Goal: Information Seeking & Learning: Compare options

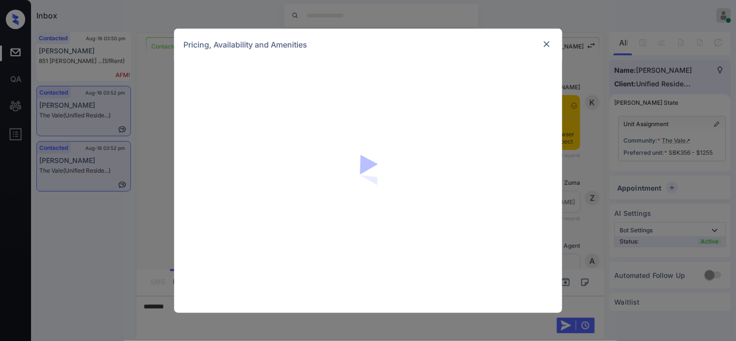
scroll to position [737, 0]
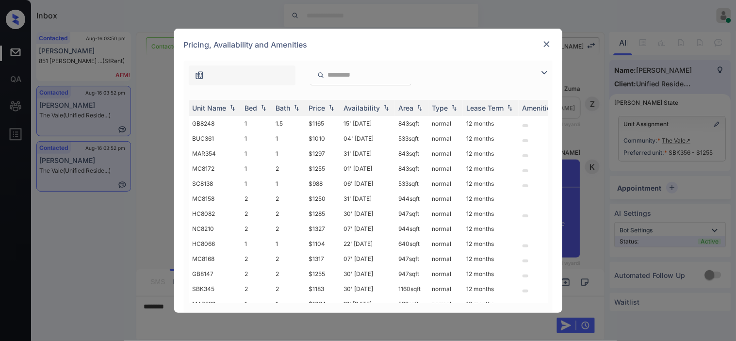
click at [540, 44] on div "Pricing, Availability and Amenities" at bounding box center [368, 45] width 388 height 32
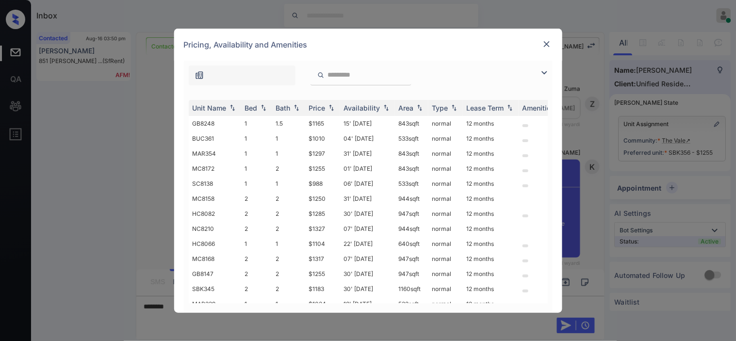
click at [549, 44] on img at bounding box center [547, 44] width 10 height 10
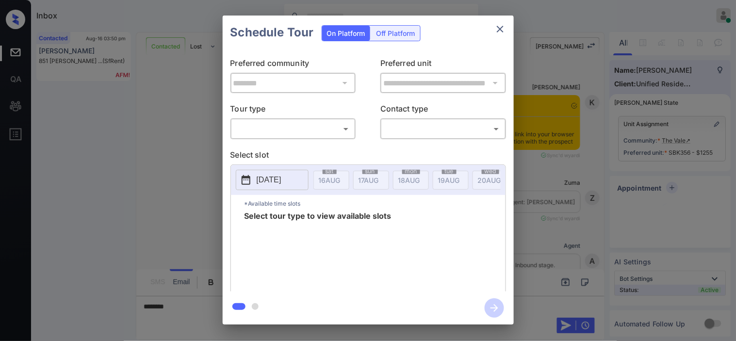
scroll to position [737, 0]
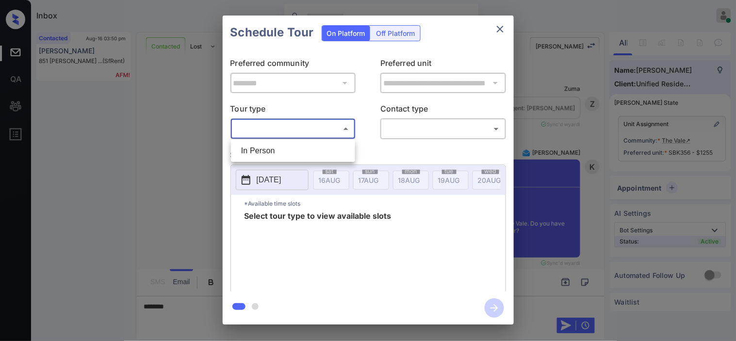
click at [316, 127] on body "Inbox [PERSON_NAME] Online Set yourself offline Set yourself on break Profile S…" at bounding box center [368, 170] width 736 height 341
click at [314, 147] on li "In Person" at bounding box center [292, 150] width 119 height 17
type input "********"
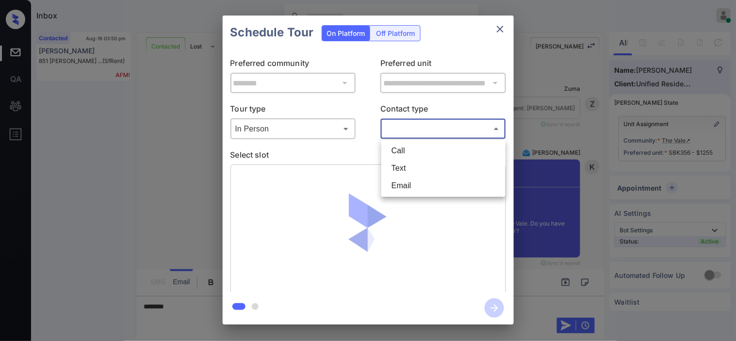
click at [413, 130] on body "Inbox [PERSON_NAME] Online Set yourself offline Set yourself on break Profile S…" at bounding box center [368, 170] width 736 height 341
click at [414, 167] on li "Text" at bounding box center [443, 168] width 119 height 17
type input "****"
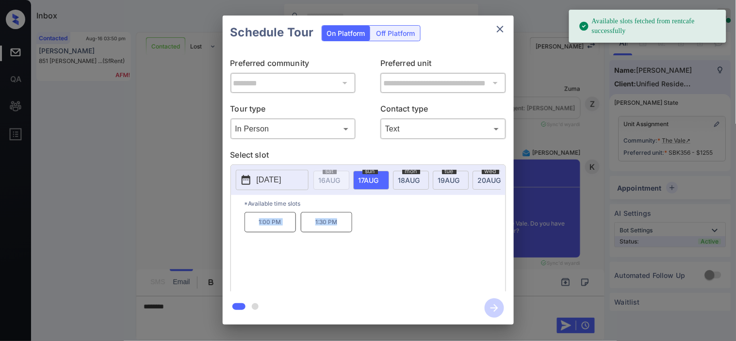
drag, startPoint x: 256, startPoint y: 230, endPoint x: 345, endPoint y: 226, distance: 88.8
click at [343, 228] on div "1:00 PM 1:30 PM" at bounding box center [374, 251] width 261 height 78
copy div "1:00 PM 1:30 PM"
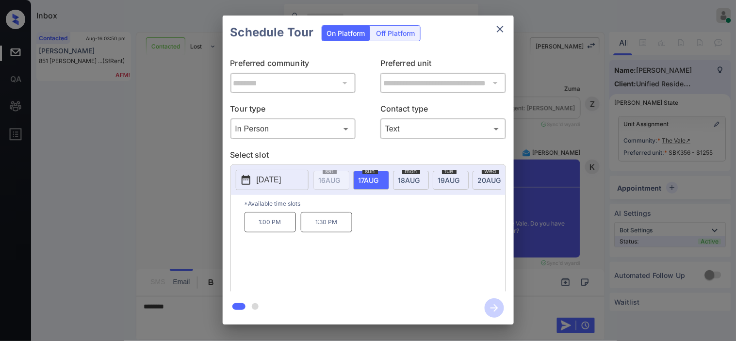
click at [199, 322] on div "**********" at bounding box center [368, 170] width 736 height 340
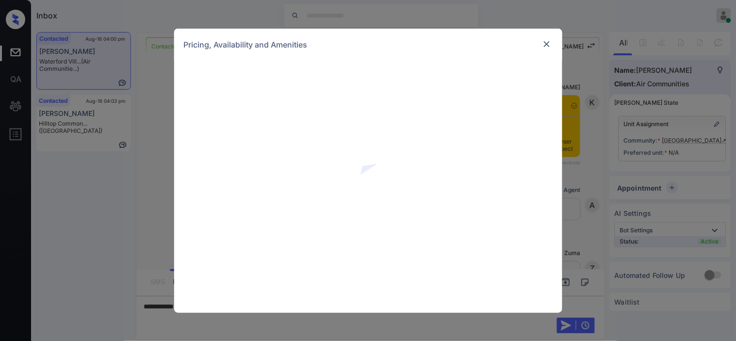
scroll to position [808, 0]
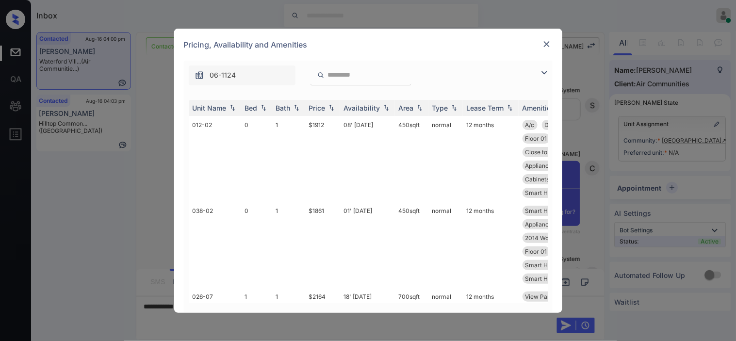
click at [542, 76] on img at bounding box center [544, 73] width 12 height 12
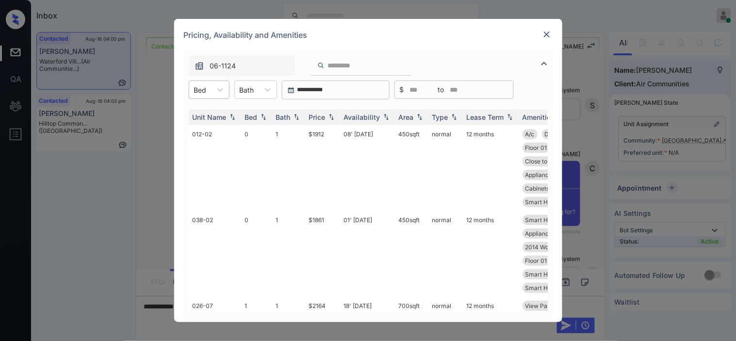
click at [209, 93] on div "Bed" at bounding box center [200, 90] width 22 height 14
click at [199, 146] on div "2" at bounding box center [209, 148] width 41 height 17
click at [327, 114] on img at bounding box center [331, 117] width 10 height 7
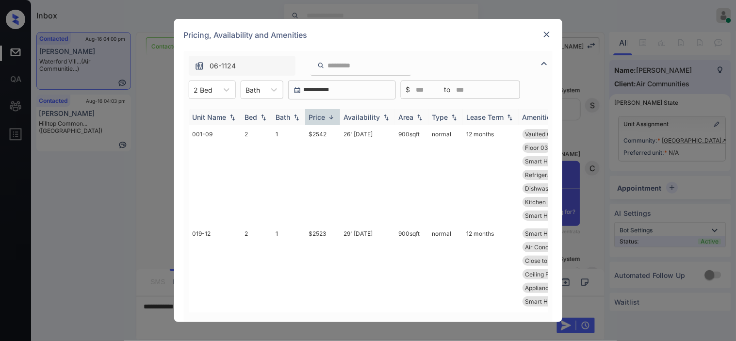
click at [327, 114] on img at bounding box center [331, 116] width 10 height 7
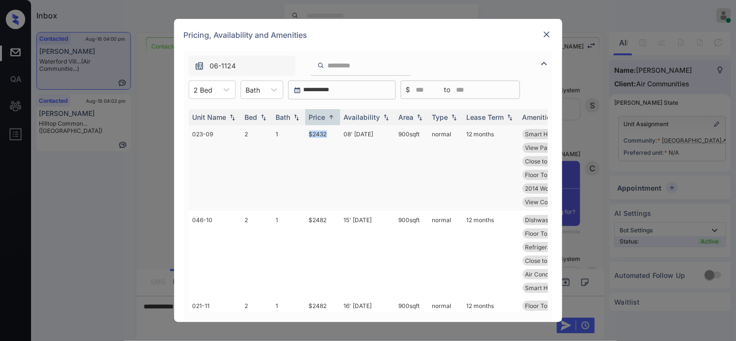
drag, startPoint x: 299, startPoint y: 134, endPoint x: 328, endPoint y: 134, distance: 29.1
click at [328, 134] on tr "023-09 2 1 $2432 08' Aug 25 900 sqft normal 12 months Smart Home Door... Smart …" at bounding box center [442, 168] width 507 height 86
copy tr "$2432"
click at [325, 134] on td "$2432" at bounding box center [322, 168] width 35 height 86
click at [137, 239] on div "**********" at bounding box center [368, 170] width 736 height 341
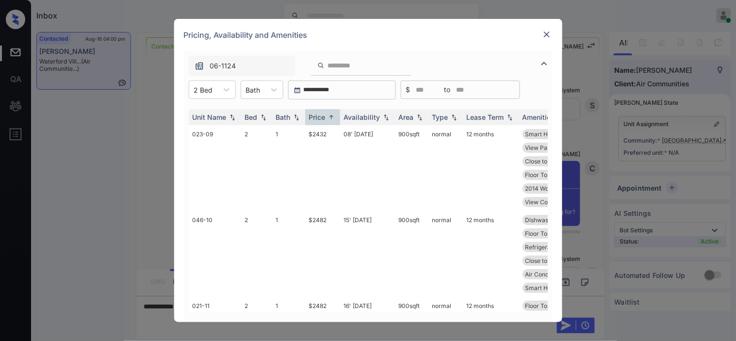
click at [547, 33] on img at bounding box center [547, 35] width 10 height 10
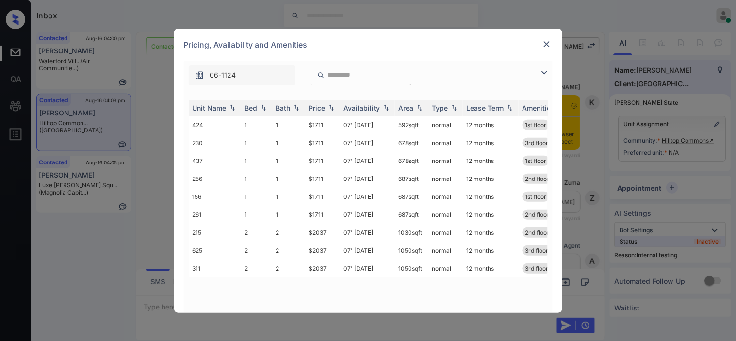
scroll to position [2849, 0]
click at [543, 73] on img at bounding box center [544, 73] width 12 height 12
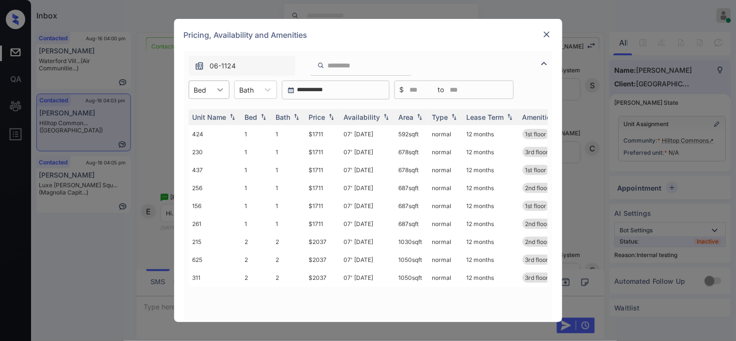
click at [215, 89] on icon at bounding box center [220, 90] width 10 height 10
click at [216, 135] on div "2" at bounding box center [209, 130] width 41 height 17
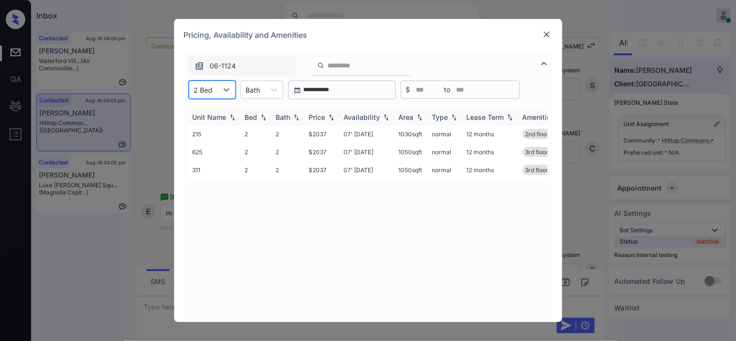
click at [323, 114] on div "Price" at bounding box center [317, 117] width 16 height 8
drag, startPoint x: 301, startPoint y: 153, endPoint x: 327, endPoint y: 155, distance: 26.7
click at [327, 155] on tr "625 2 2 $2037 07' Sep 25 1050 sqft normal 12 months 3rd floor" at bounding box center [442, 152] width 507 height 18
copy tr "$2037"
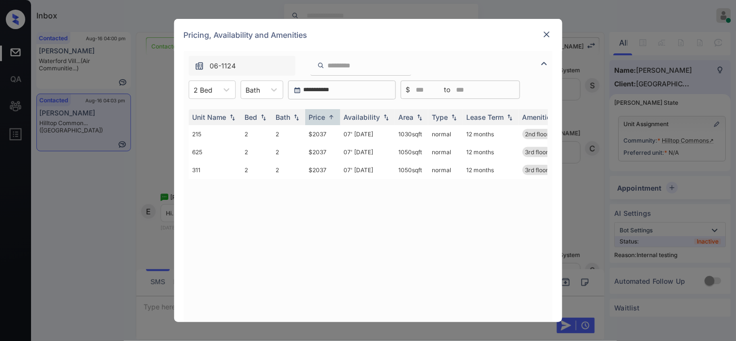
click at [555, 34] on div "Pricing, Availability and Amenities" at bounding box center [368, 35] width 388 height 32
click at [548, 34] on img at bounding box center [547, 35] width 10 height 10
